Goal: Check status: Check status

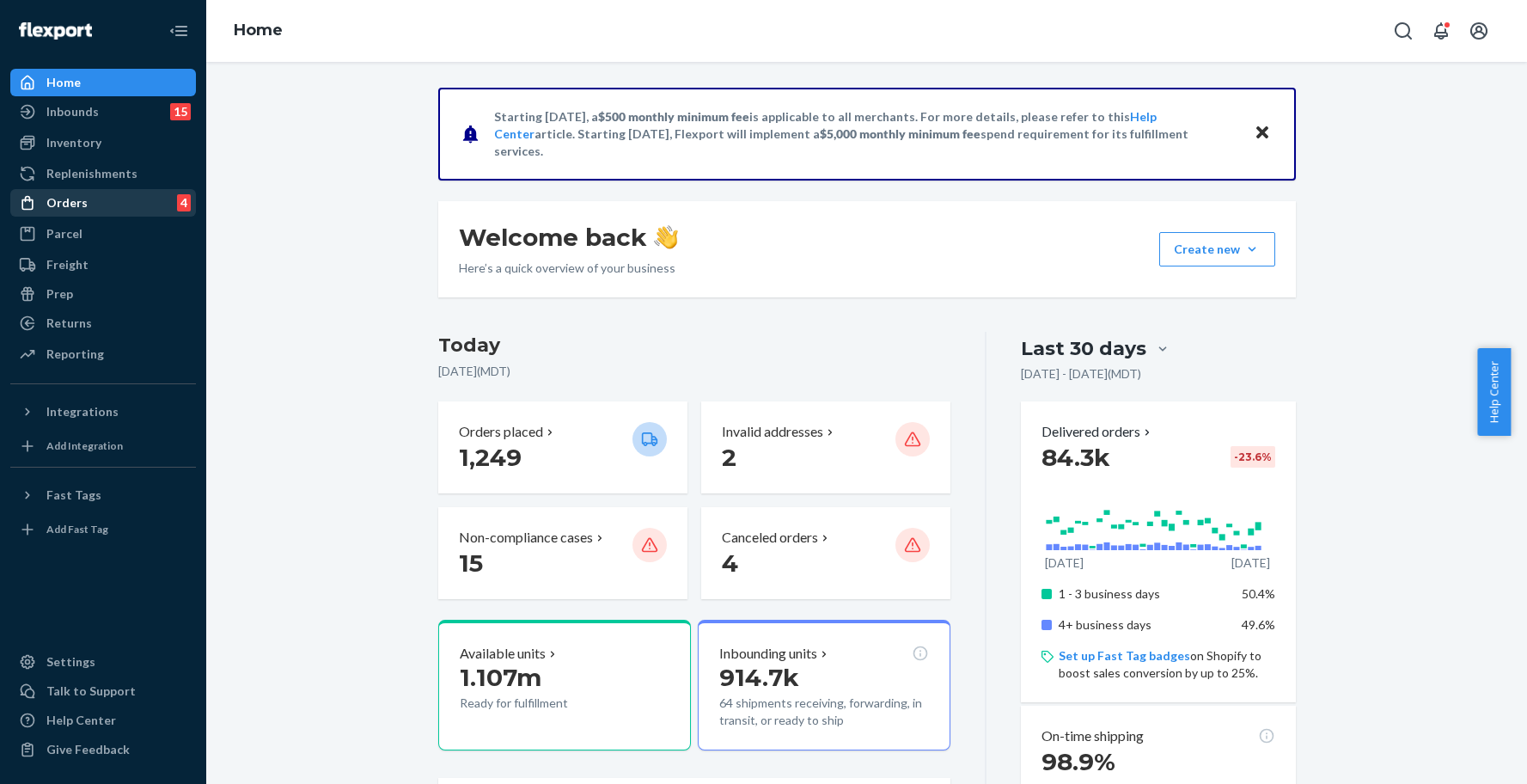
drag, startPoint x: 58, startPoint y: 202, endPoint x: 147, endPoint y: 205, distance: 89.4
click at [59, 201] on div "Orders" at bounding box center [66, 202] width 41 height 17
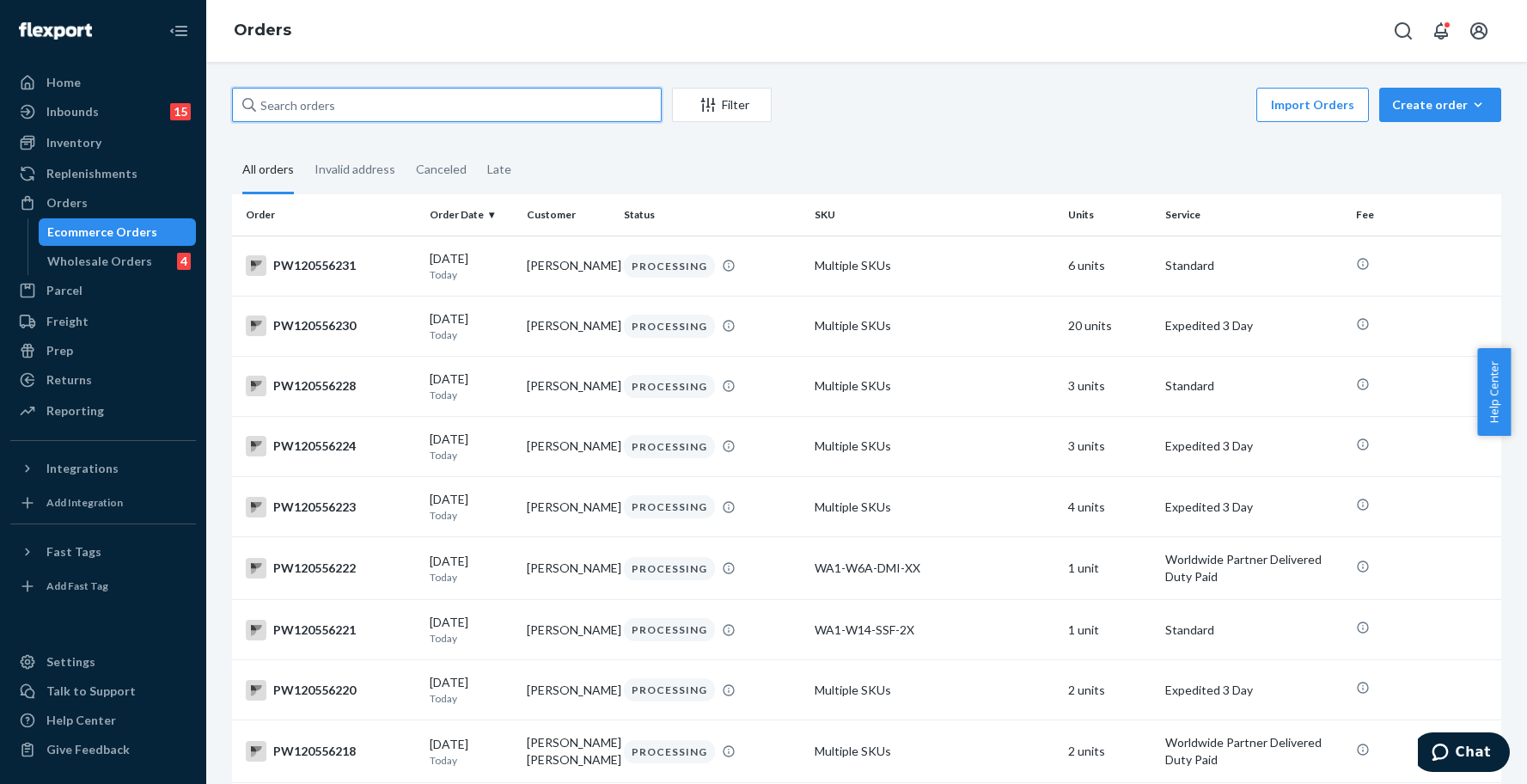
click at [323, 101] on input "text" at bounding box center [447, 105] width 430 height 34
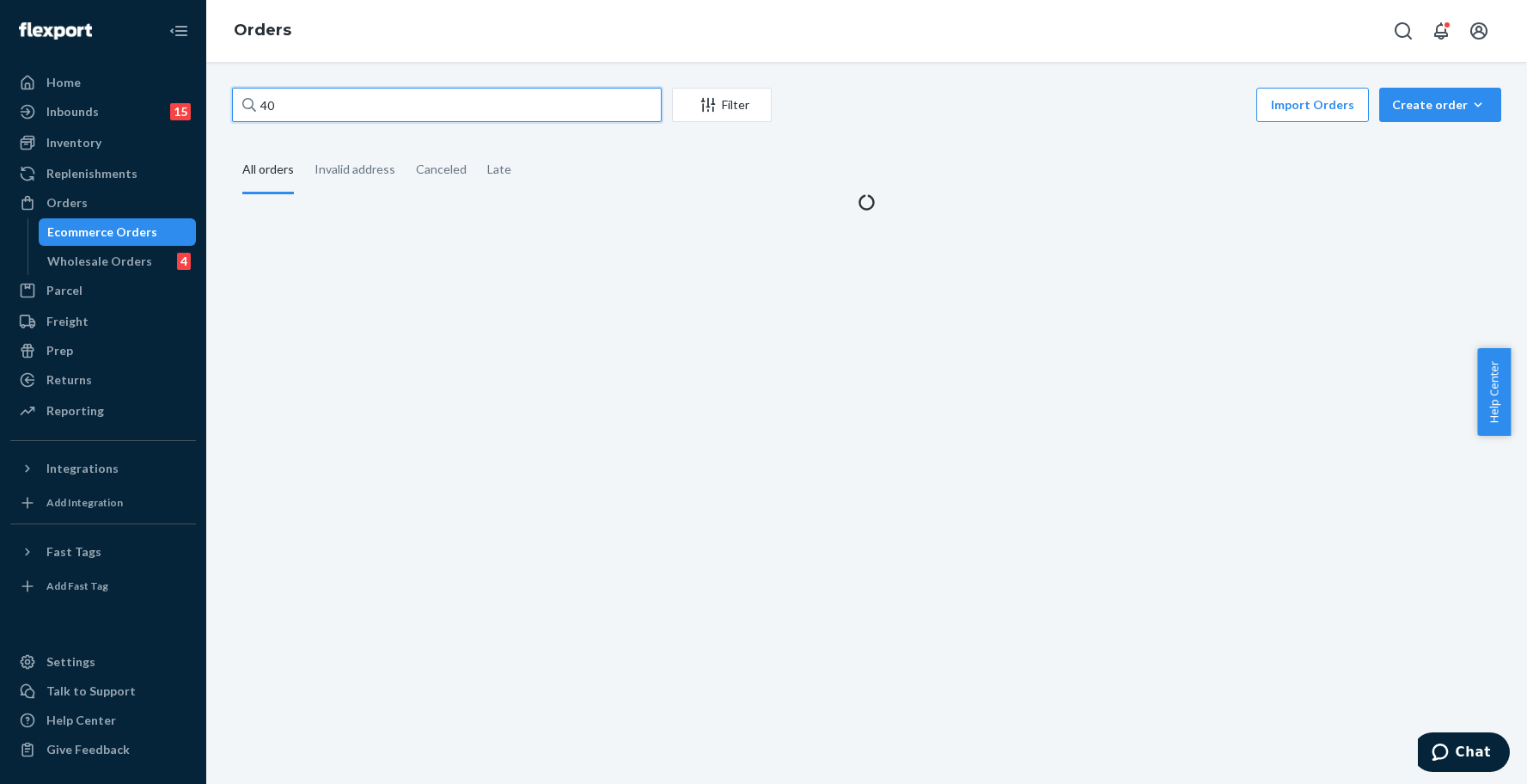
type input "4"
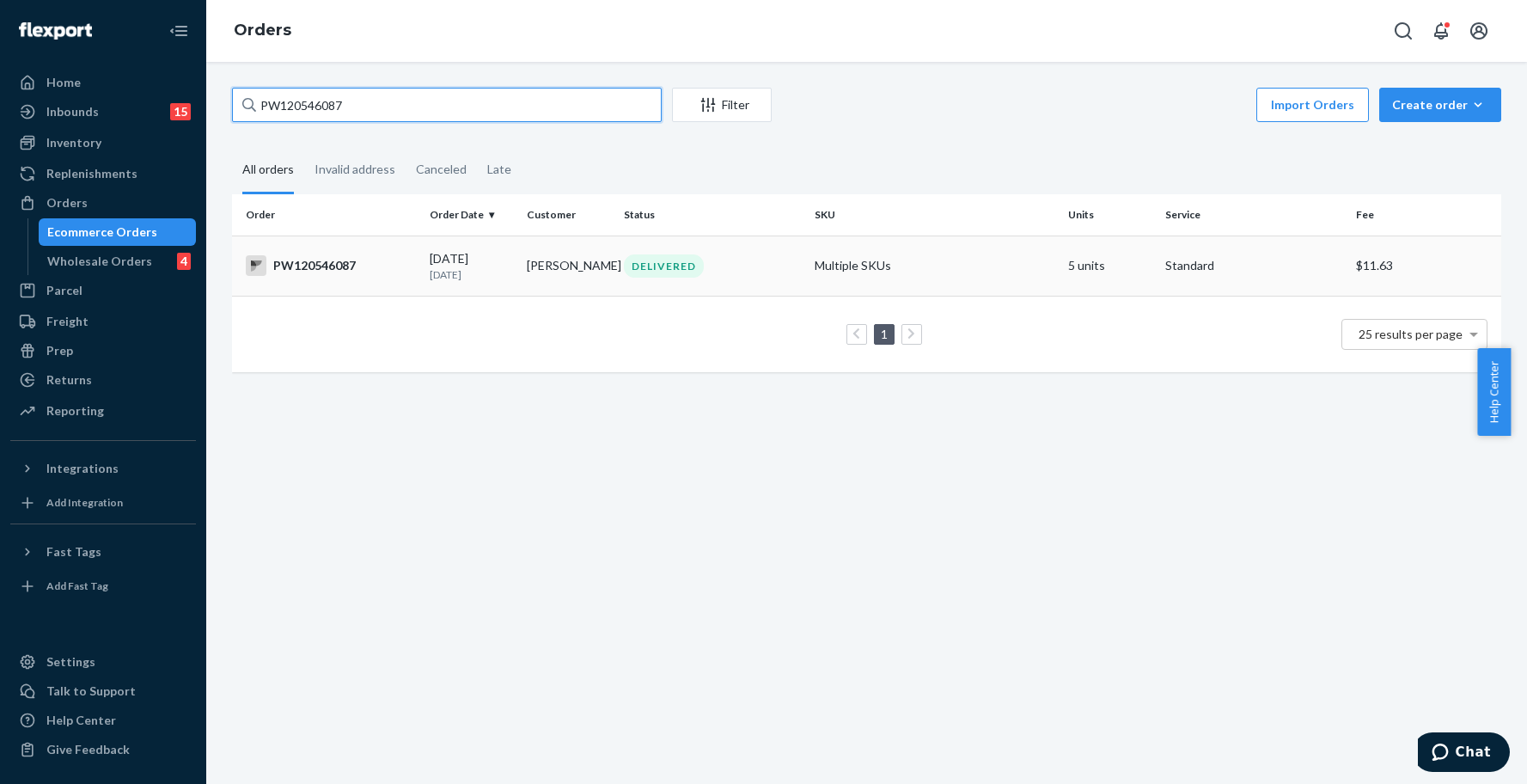
type input "PW120546087"
click at [729, 254] on div "DELIVERED" at bounding box center [713, 265] width 184 height 23
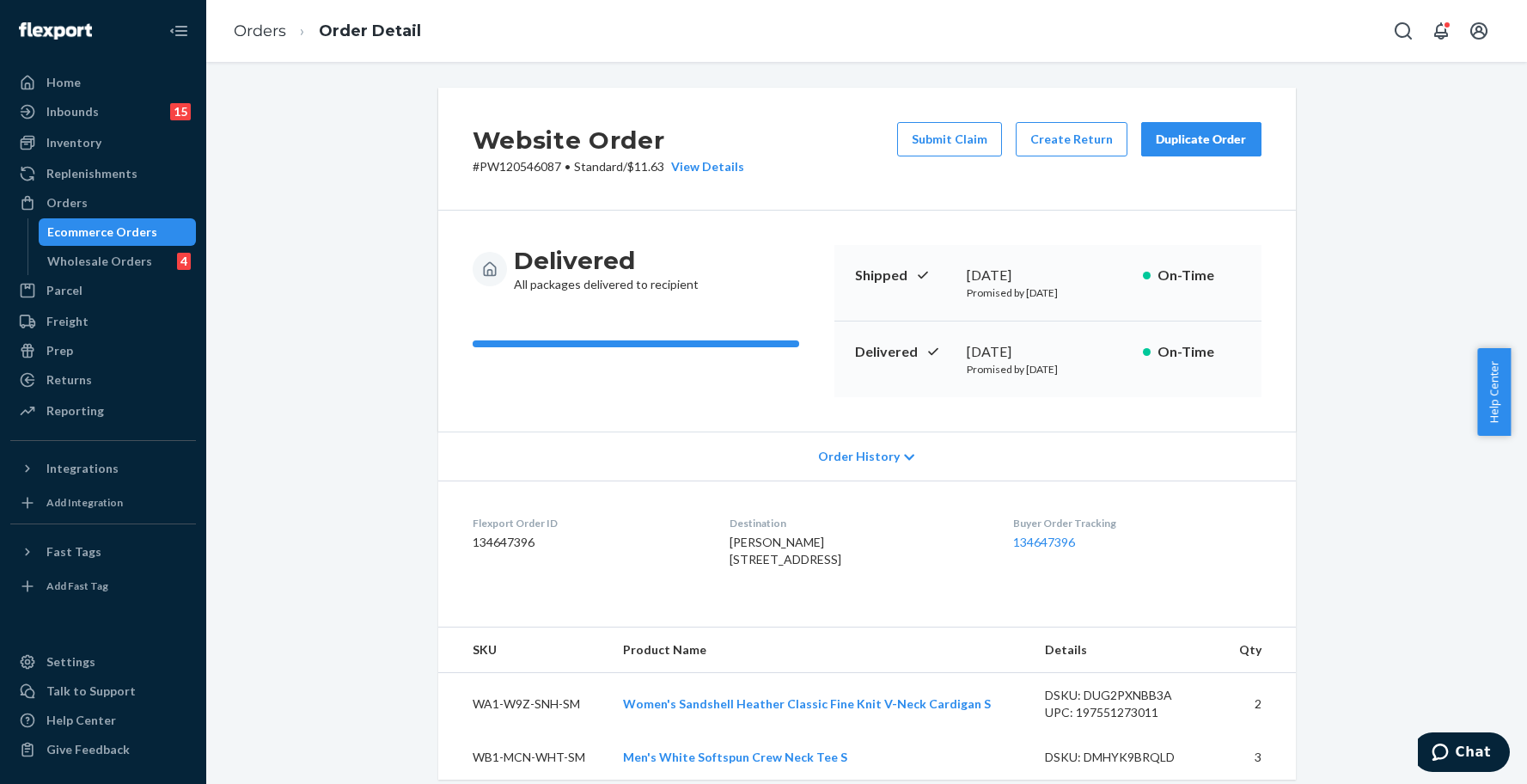
click at [506, 166] on p "# PW120546087 • Standard / $11.63 View Details" at bounding box center [609, 166] width 272 height 17
copy p "PW120546087"
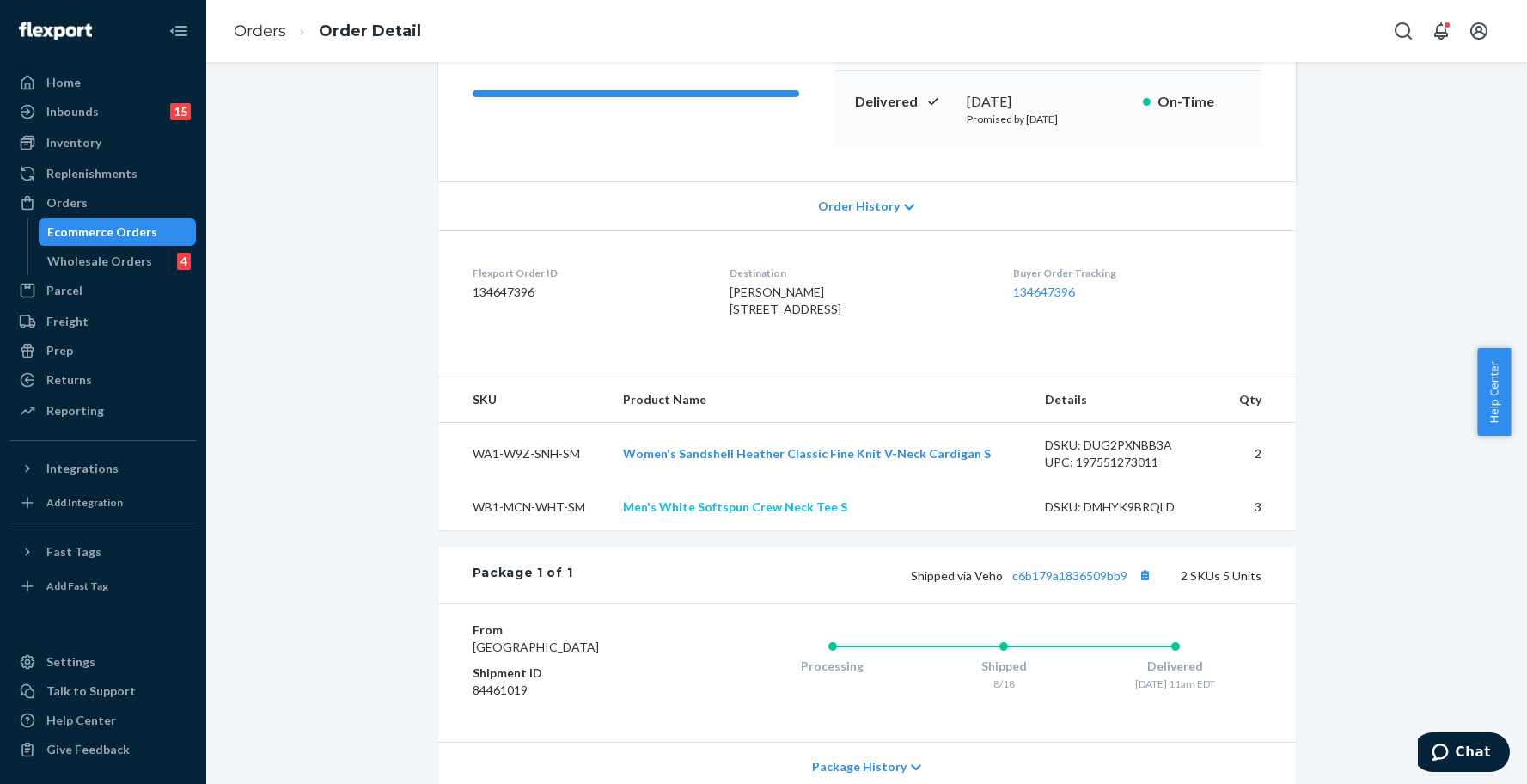
scroll to position [480, 0]
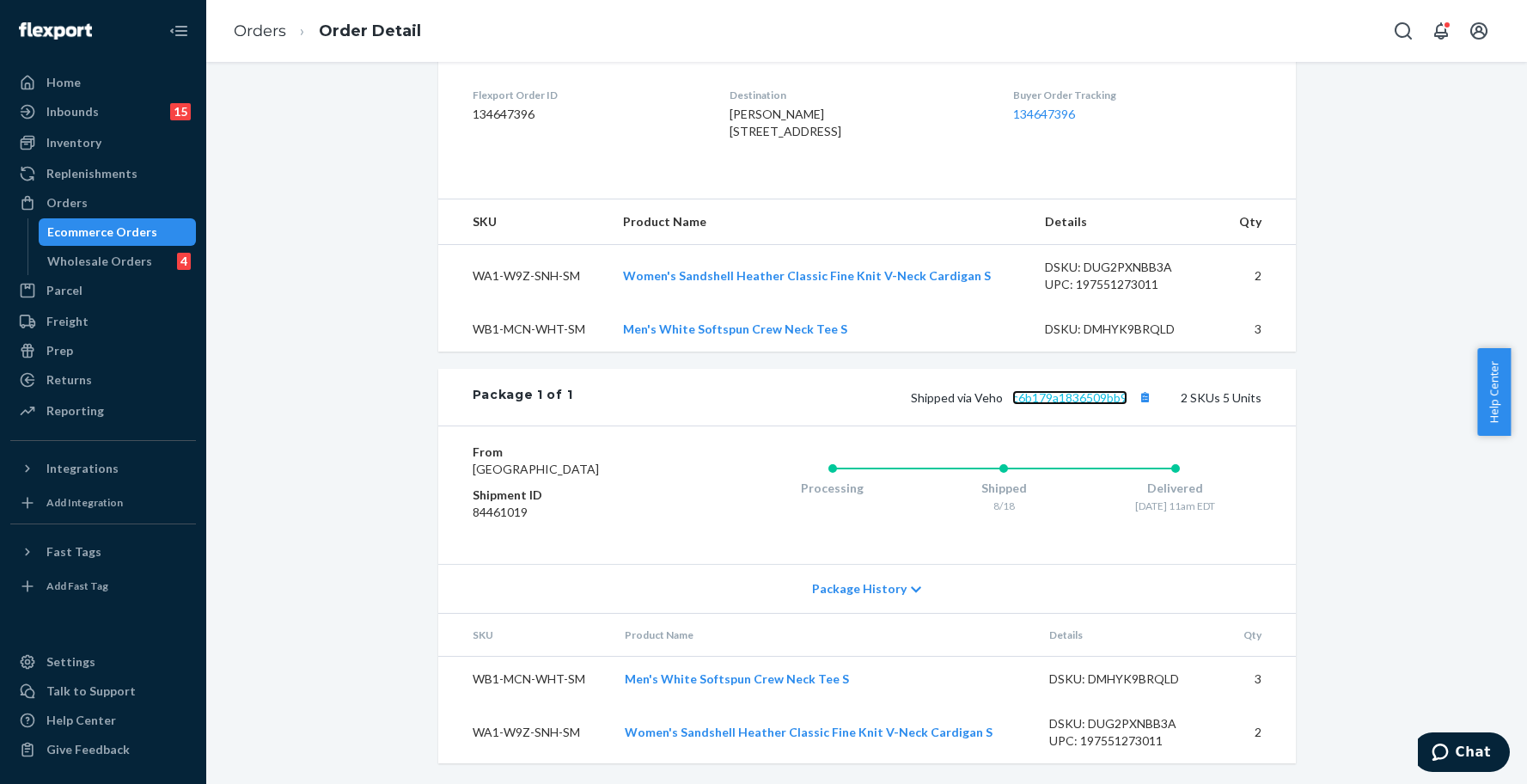
click at [1072, 390] on link "c6b179a1836509bb9" at bounding box center [1069, 397] width 115 height 15
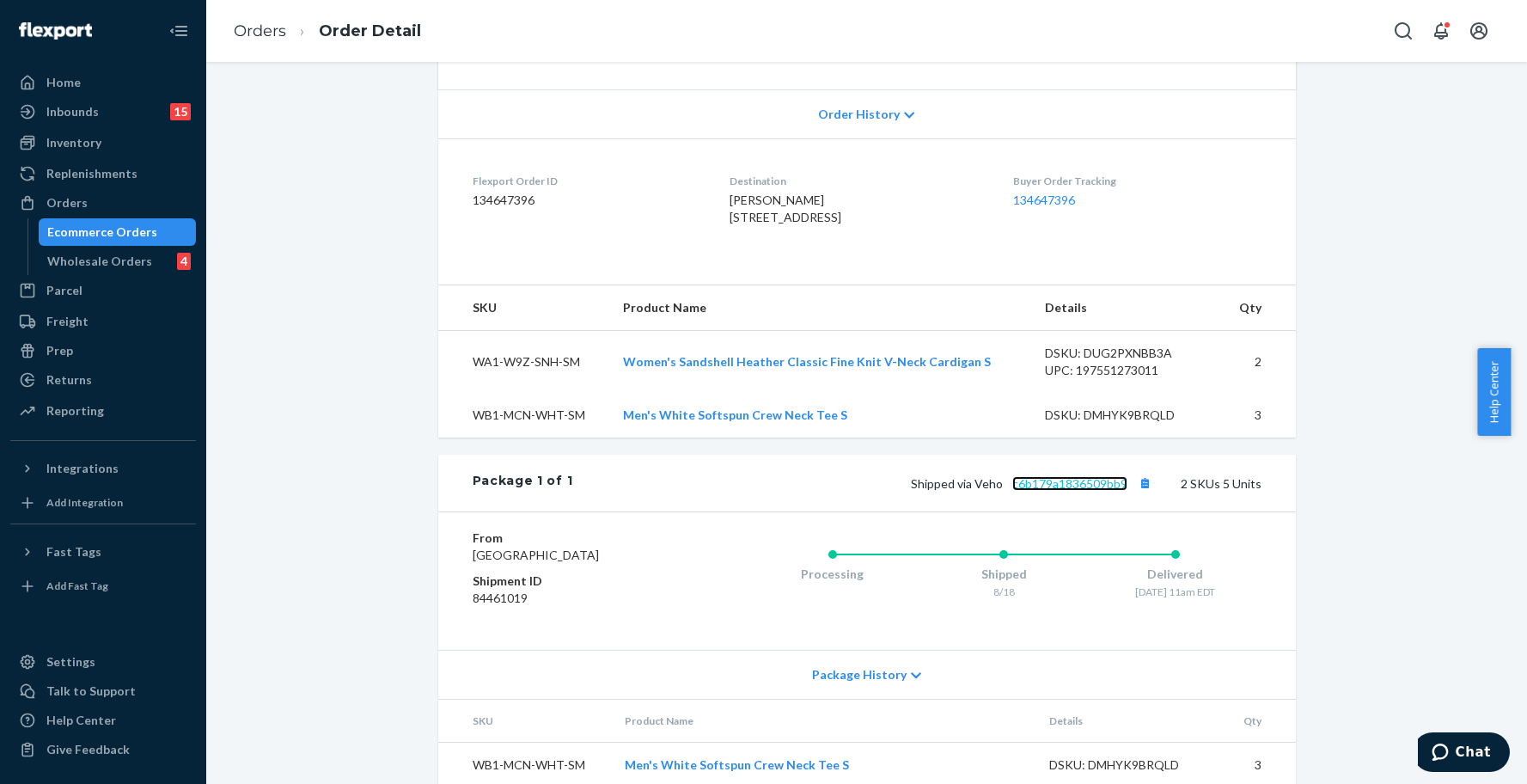
scroll to position [0, 0]
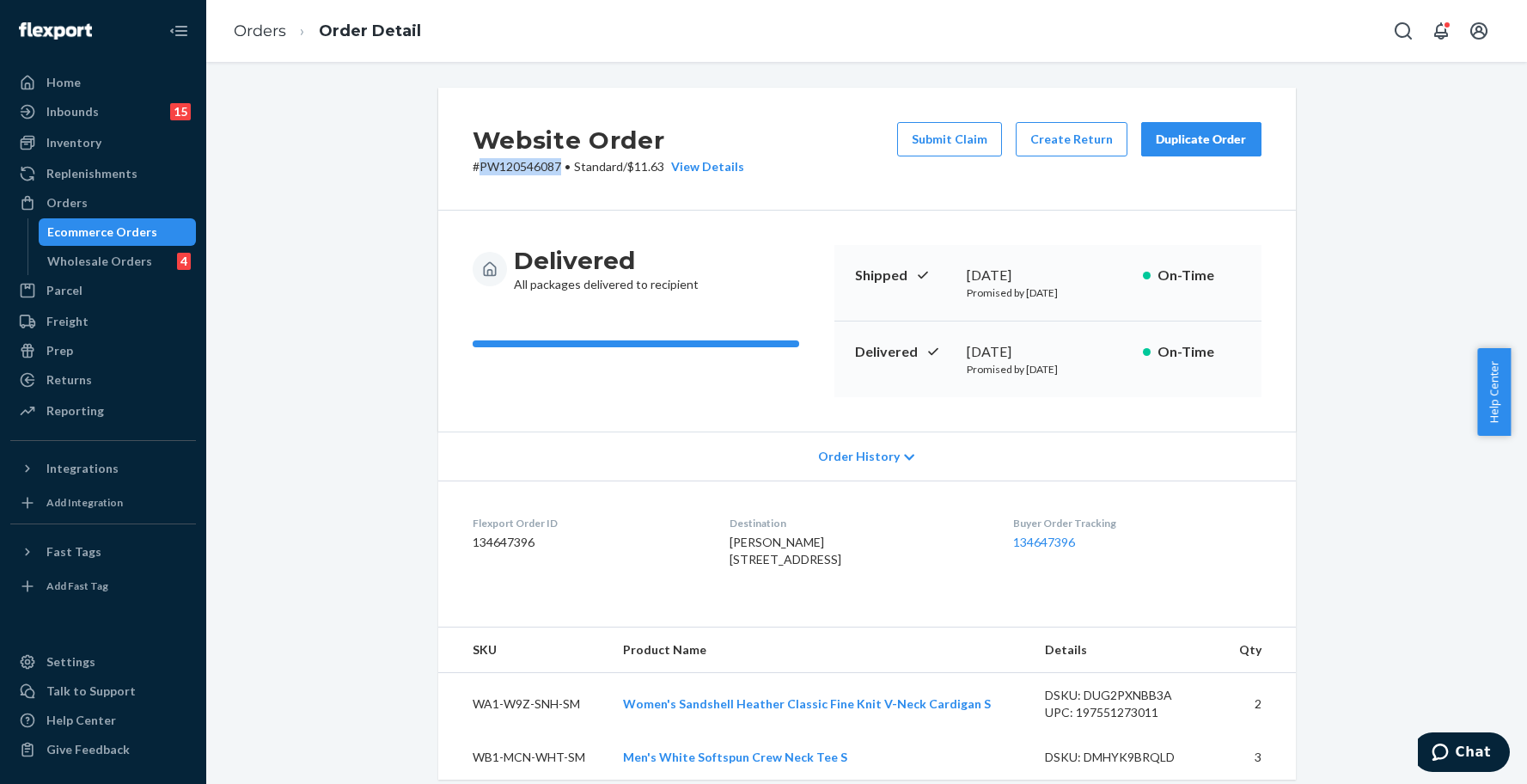
click at [516, 171] on p "# PW120546087 • Standard / $11.63 View Details" at bounding box center [609, 166] width 272 height 17
drag, startPoint x: 516, startPoint y: 171, endPoint x: 519, endPoint y: 150, distance: 21.8
click at [517, 168] on p "# PW120546087 • Standard / $11.63 View Details" at bounding box center [609, 166] width 272 height 17
drag, startPoint x: 827, startPoint y: 556, endPoint x: 700, endPoint y: 566, distance: 127.6
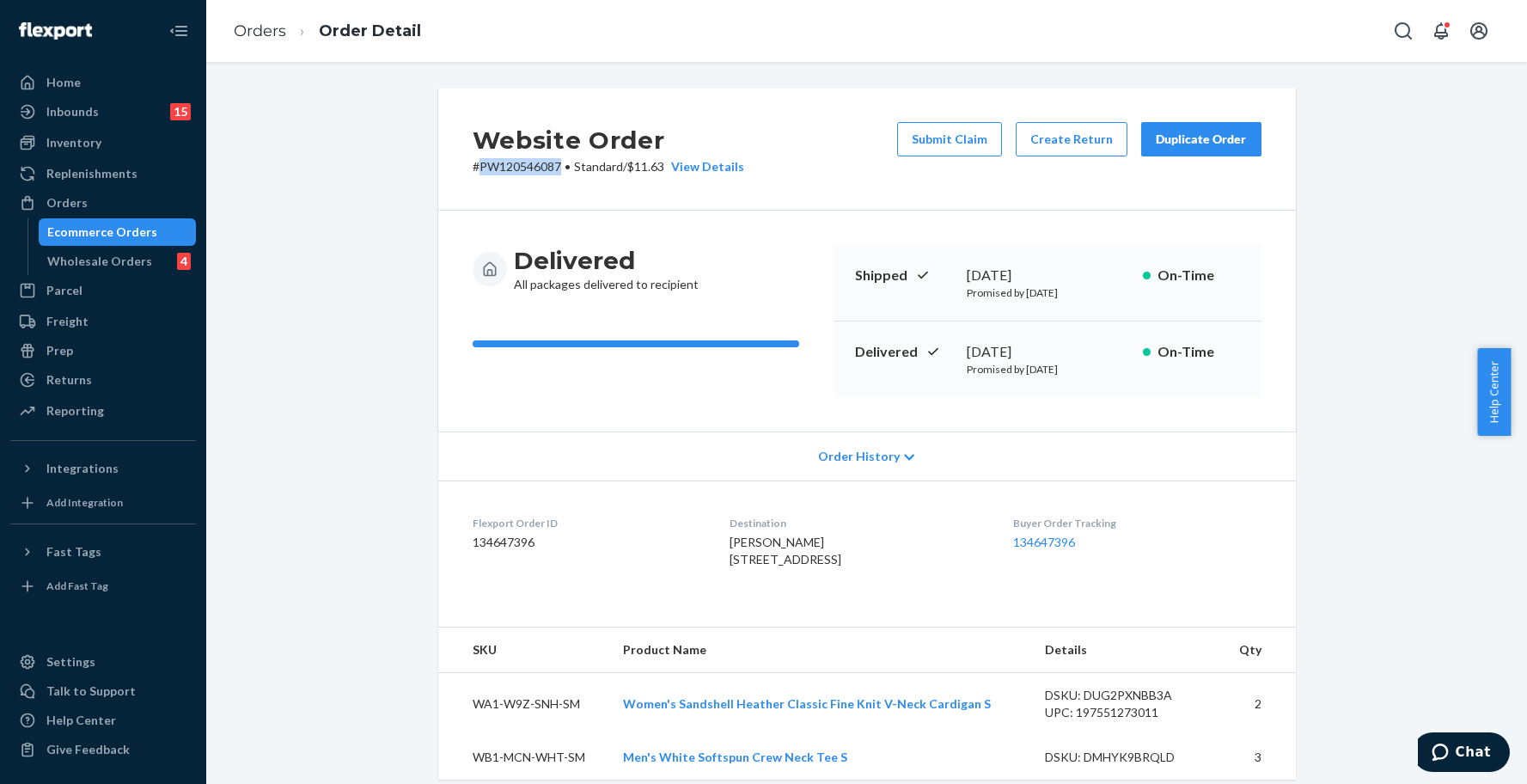
click at [700, 566] on dl "Flexport Order ID 134647396 Destination [PERSON_NAME] [STREET_ADDRESS] US Buyer…" at bounding box center [867, 544] width 858 height 129
copy span "[STREET_ADDRESS]"
click at [95, 230] on div "Ecommerce Orders" at bounding box center [102, 231] width 110 height 17
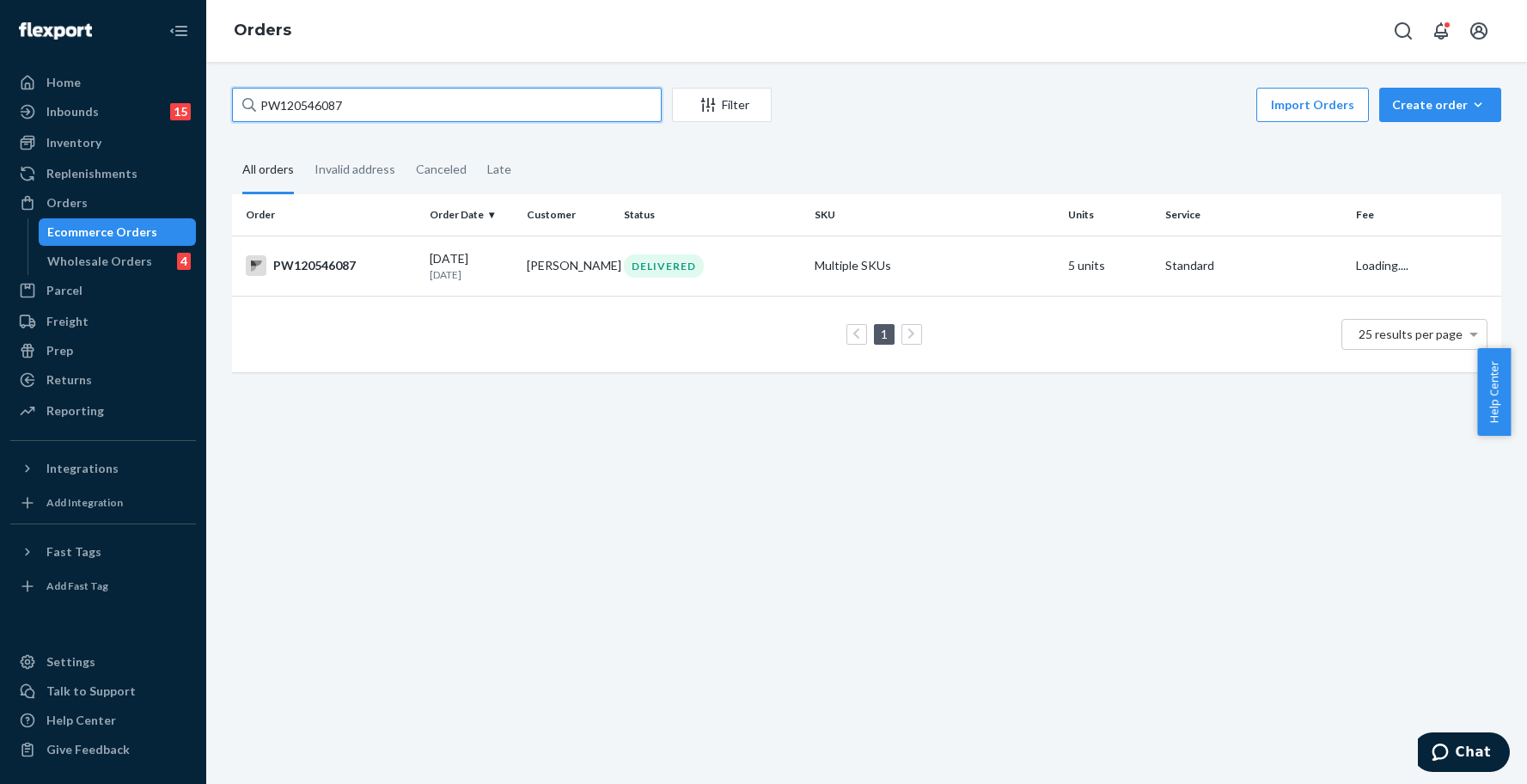
drag, startPoint x: 372, startPoint y: 106, endPoint x: 202, endPoint y: 104, distance: 170.2
click at [202, 104] on div "Home Inbounds 15 Shipping Plans Problems 15 Inventory Products Branded Packagin…" at bounding box center [763, 392] width 1527 height 784
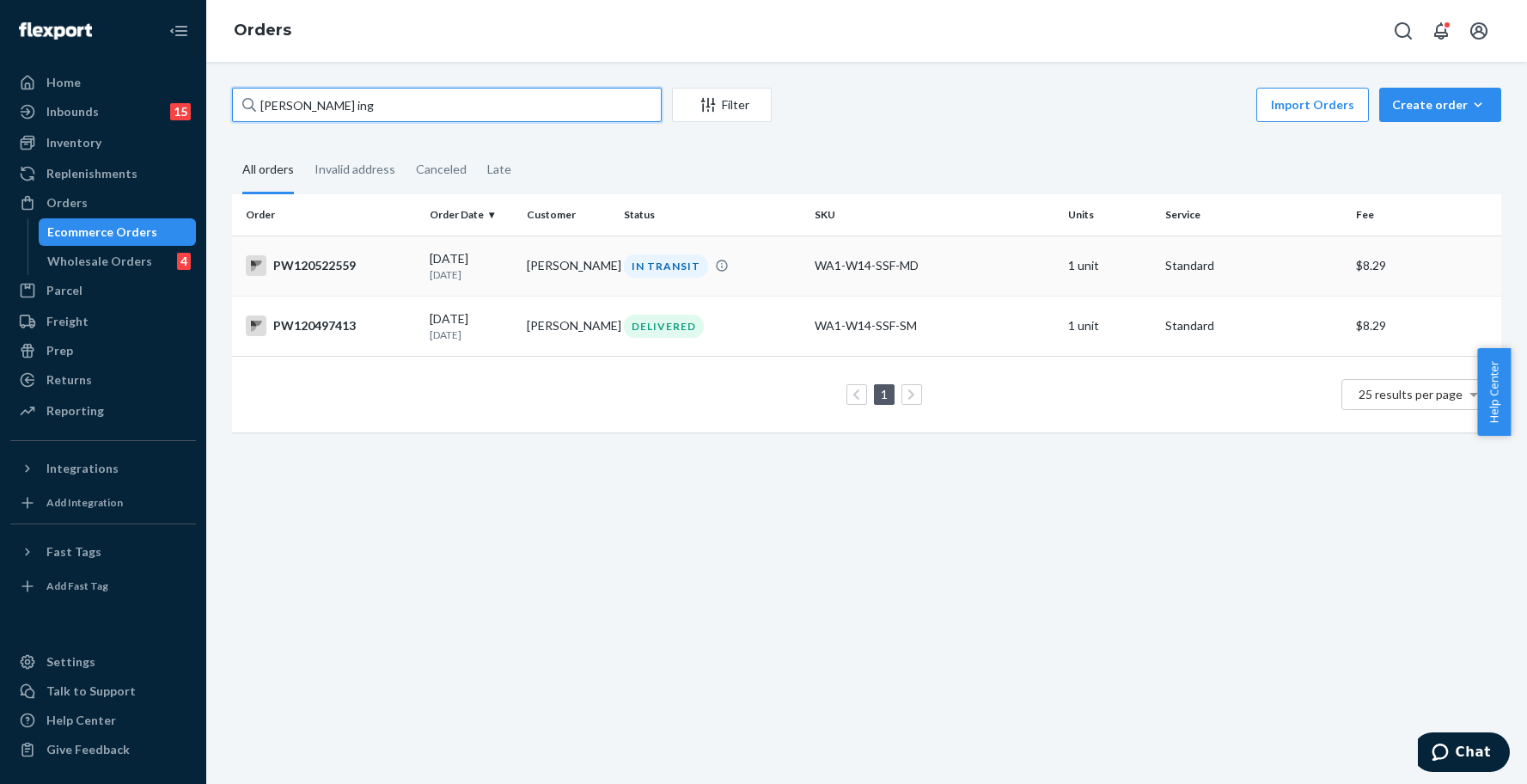
type input "[PERSON_NAME] ing"
click at [722, 267] on div "IN TRANSIT" at bounding box center [713, 265] width 184 height 23
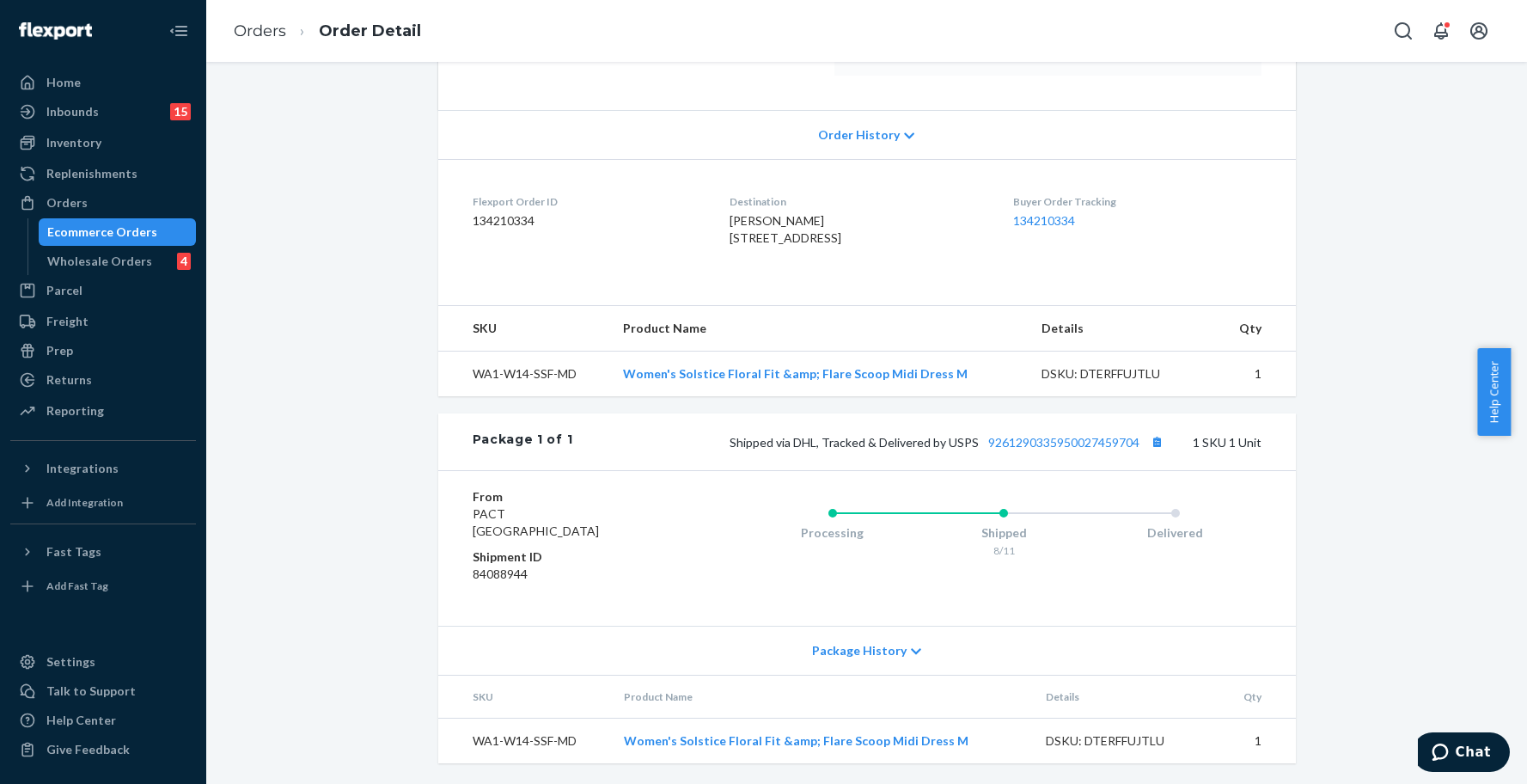
scroll to position [356, 0]
click at [1054, 444] on link "9261290335950027459704" at bounding box center [1063, 442] width 151 height 15
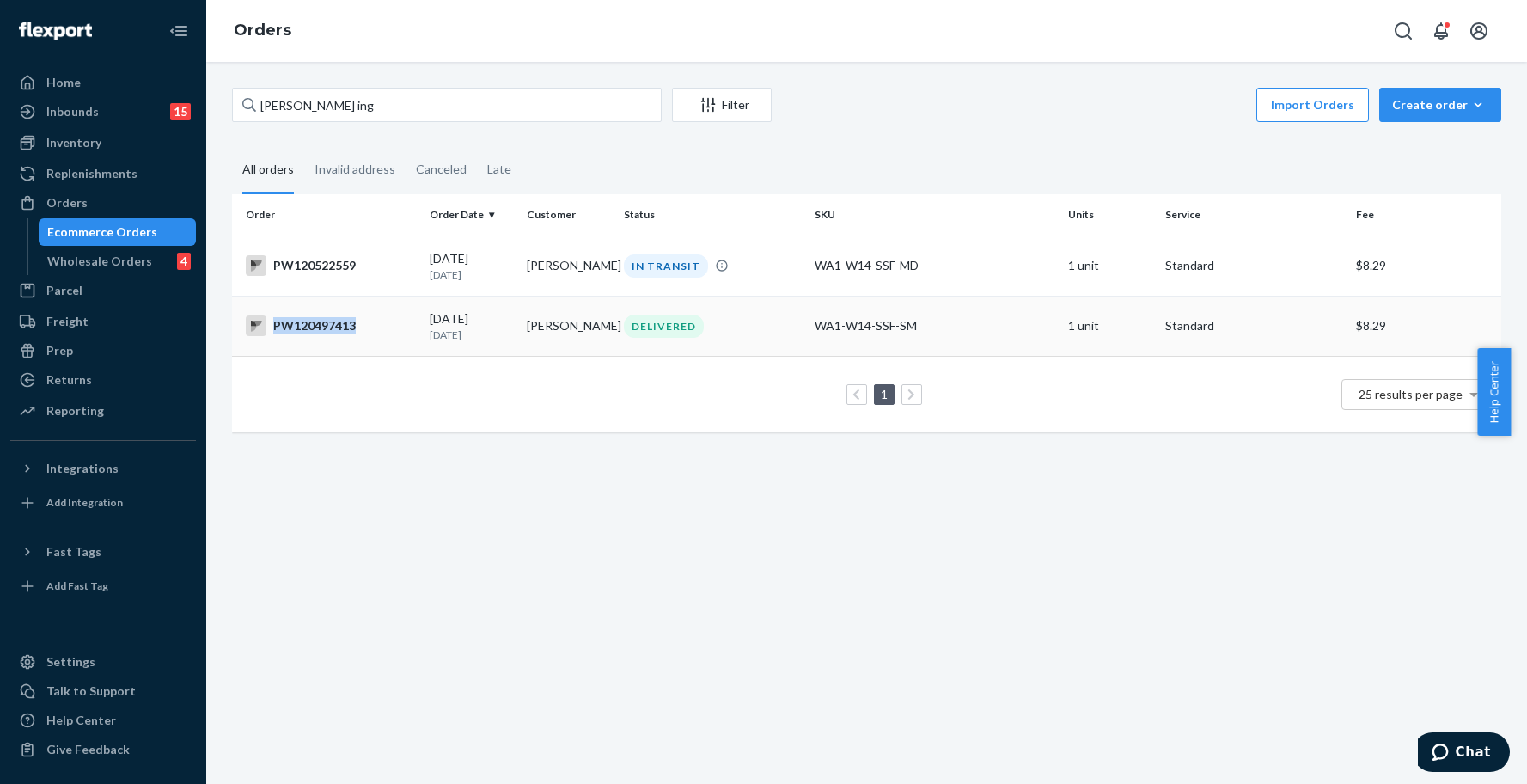
drag, startPoint x: 364, startPoint y: 326, endPoint x: 354, endPoint y: 328, distance: 9.8
click at [354, 328] on div "PW120497413" at bounding box center [331, 325] width 170 height 21
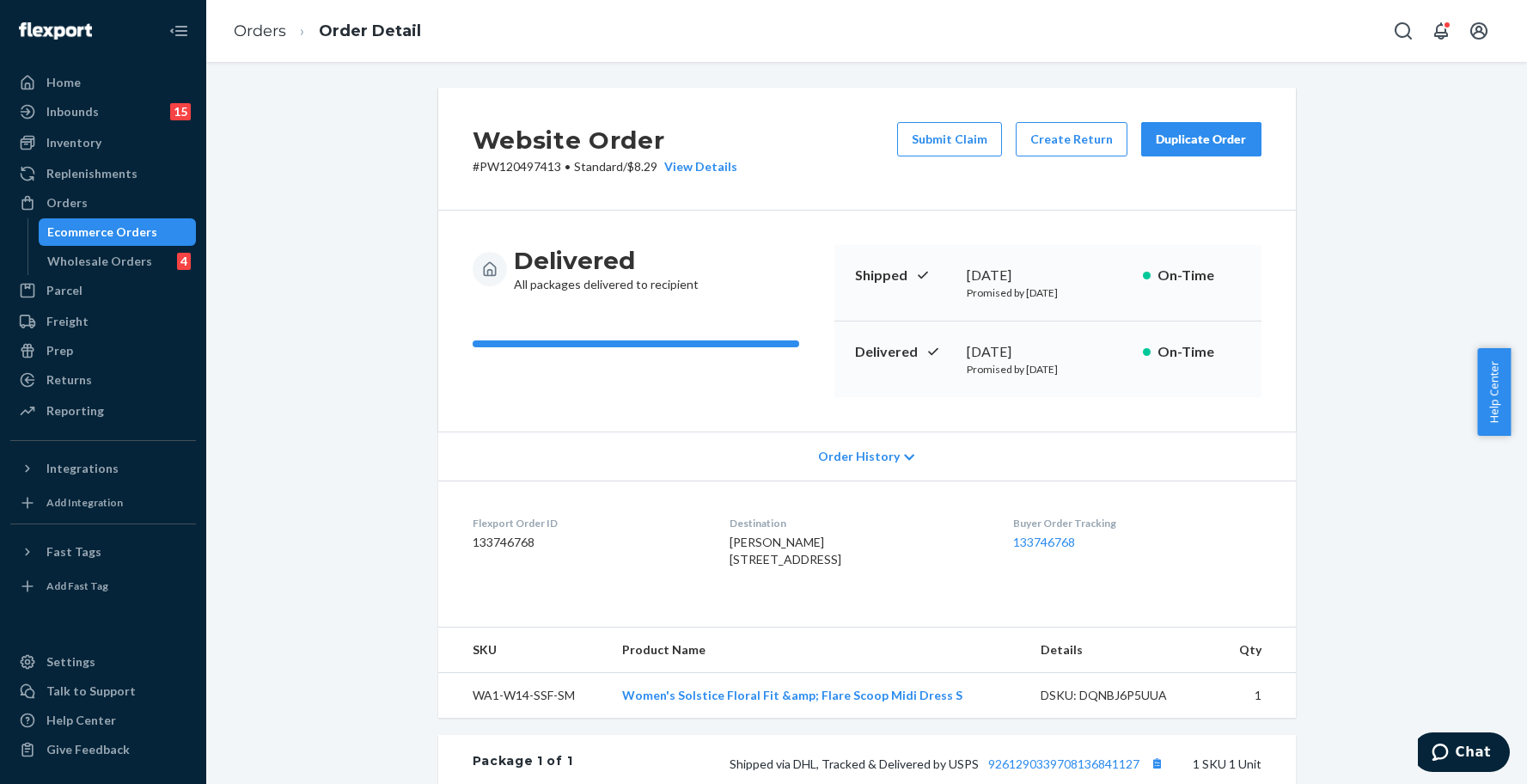
click at [524, 167] on p "# PW120497413 • Standard / $8.29 View Details" at bounding box center [605, 166] width 265 height 17
click at [523, 167] on p "# PW120497413 • Standard / $8.29 View Details" at bounding box center [605, 166] width 265 height 17
copy p "PW120497413"
click at [804, 566] on span "[PERSON_NAME] [STREET_ADDRESS]" at bounding box center [786, 551] width 112 height 32
click at [802, 566] on span "[PERSON_NAME] [STREET_ADDRESS]" at bounding box center [786, 551] width 112 height 32
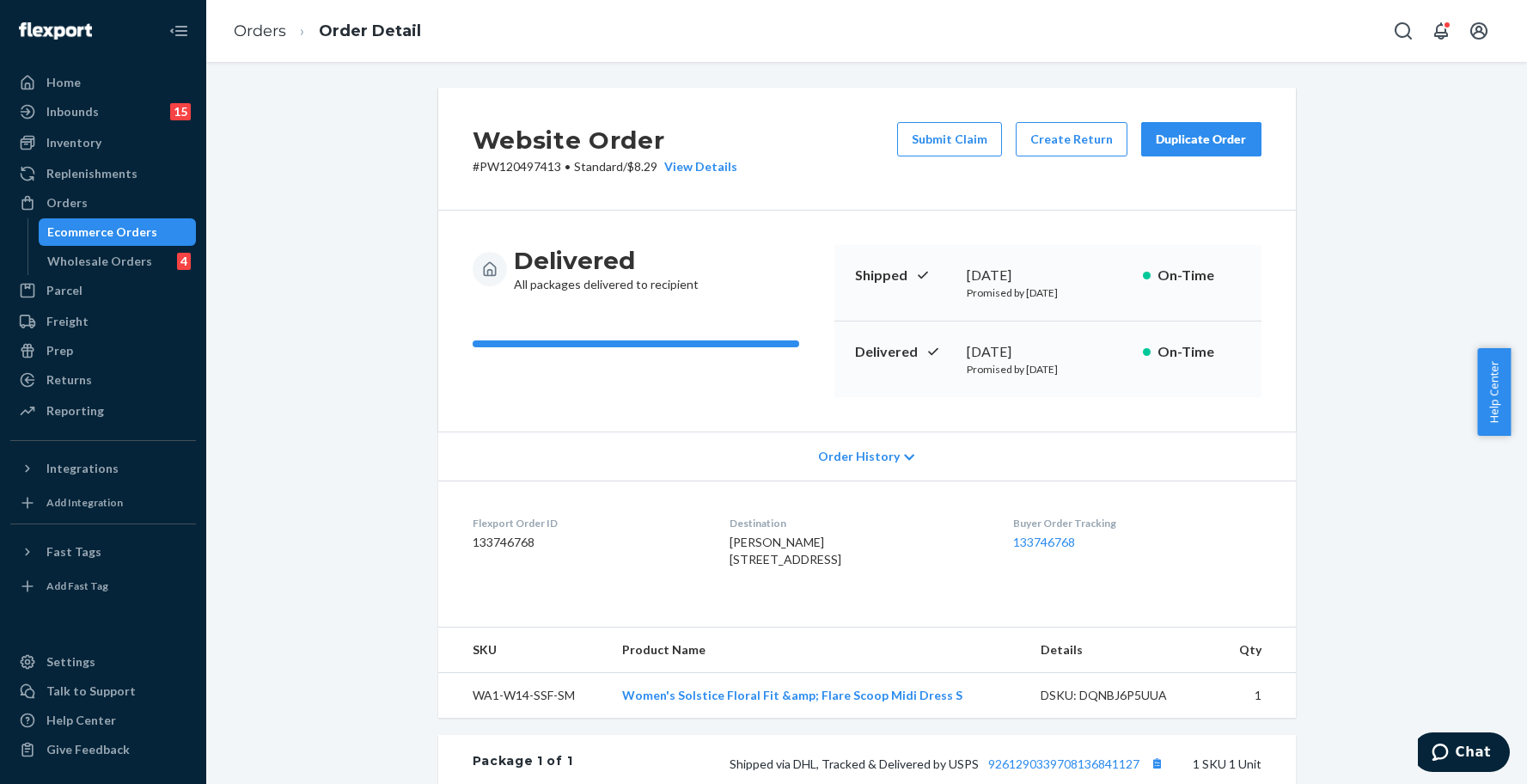
copy span "64468"
